Goal: Information Seeking & Learning: Learn about a topic

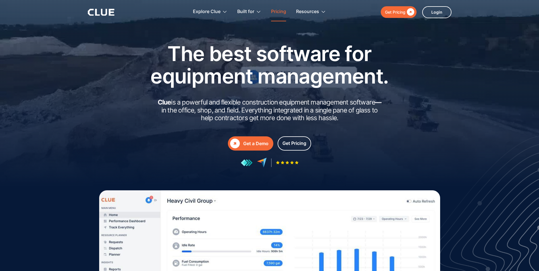
click at [278, 11] on link "Pricing" at bounding box center [278, 12] width 15 height 18
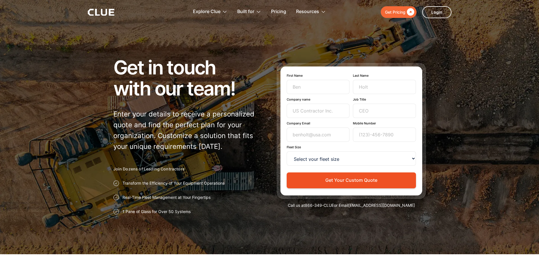
click at [105, 10] on icon at bounding box center [101, 12] width 27 height 7
